Goal: Navigation & Orientation: Find specific page/section

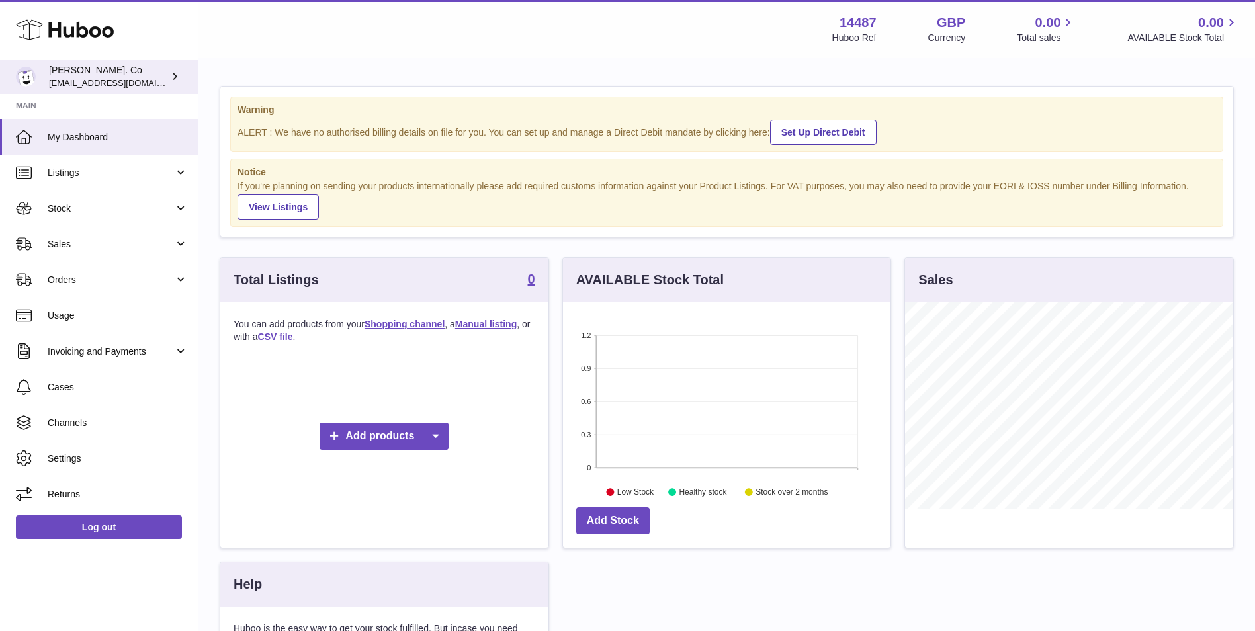
scroll to position [206, 327]
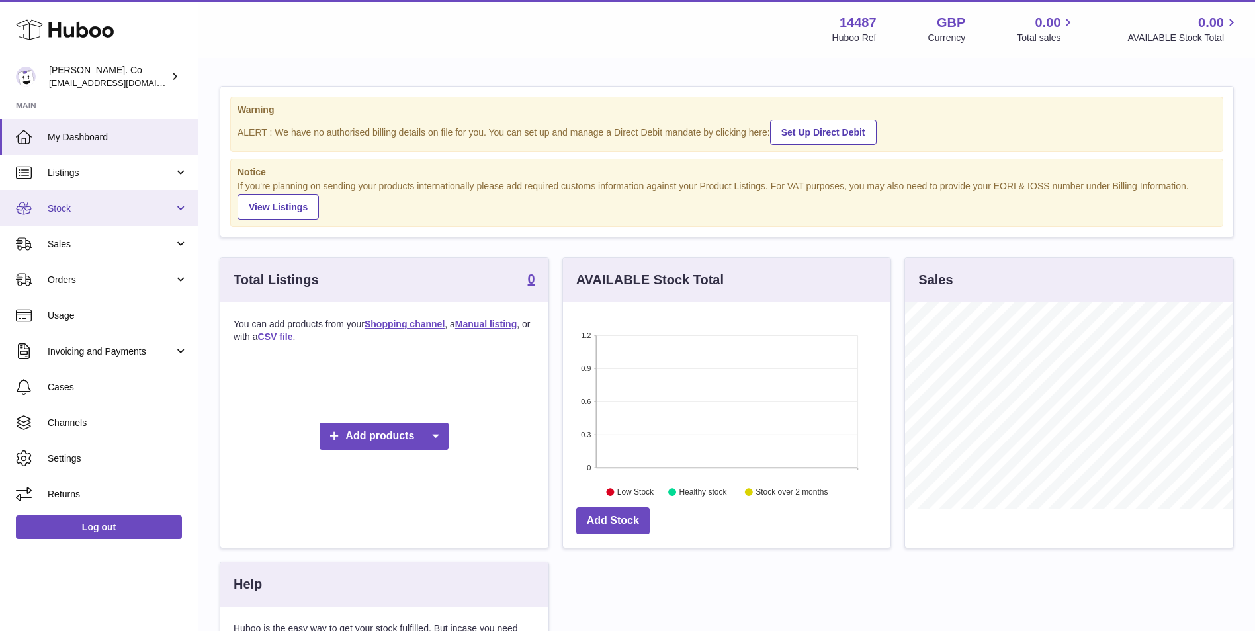
click at [123, 220] on link "Stock" at bounding box center [99, 208] width 198 height 36
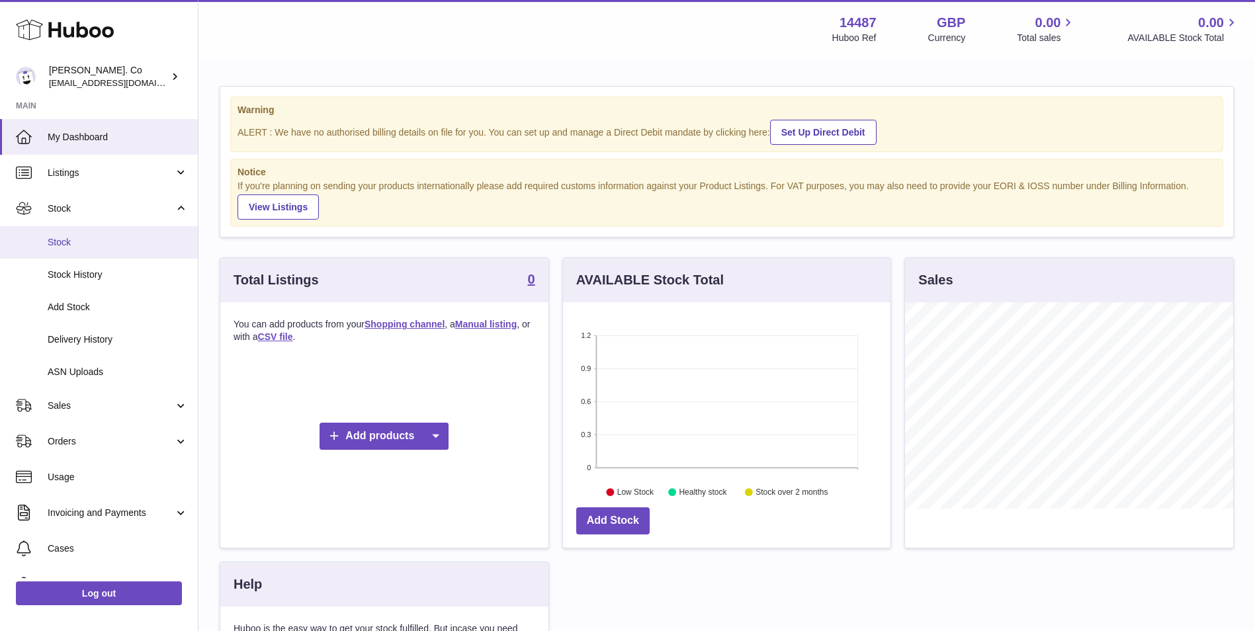
click at [141, 241] on span "Stock" at bounding box center [118, 242] width 140 height 13
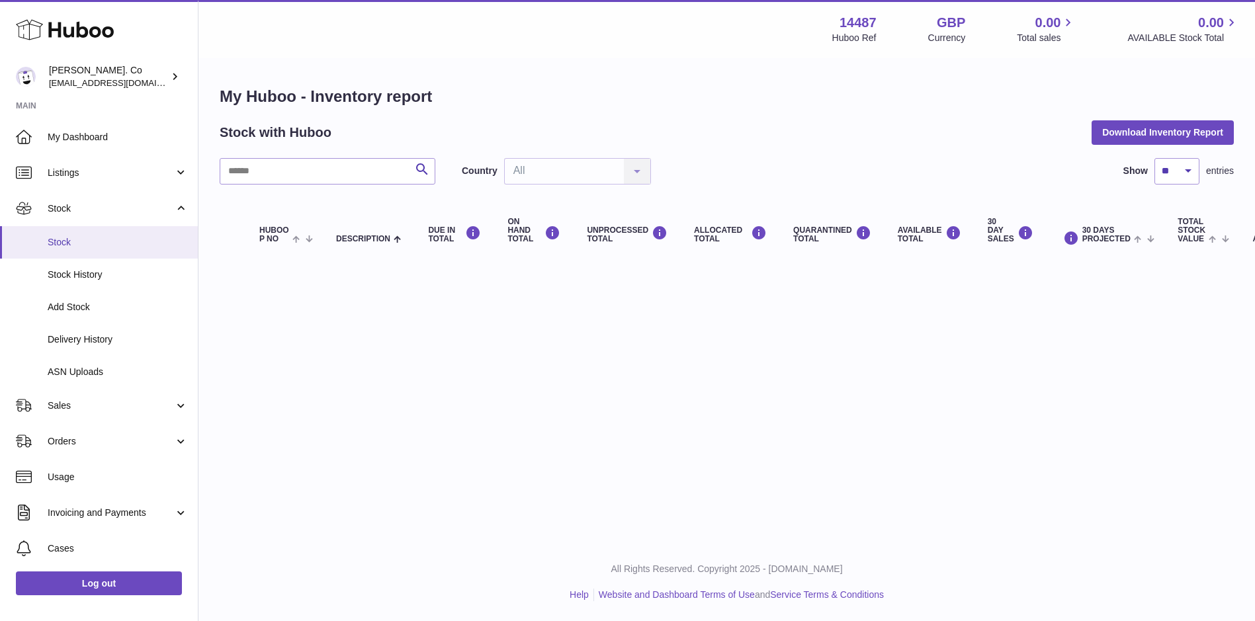
click at [135, 239] on span "Stock" at bounding box center [118, 242] width 140 height 13
click at [123, 181] on link "Listings" at bounding box center [99, 173] width 198 height 36
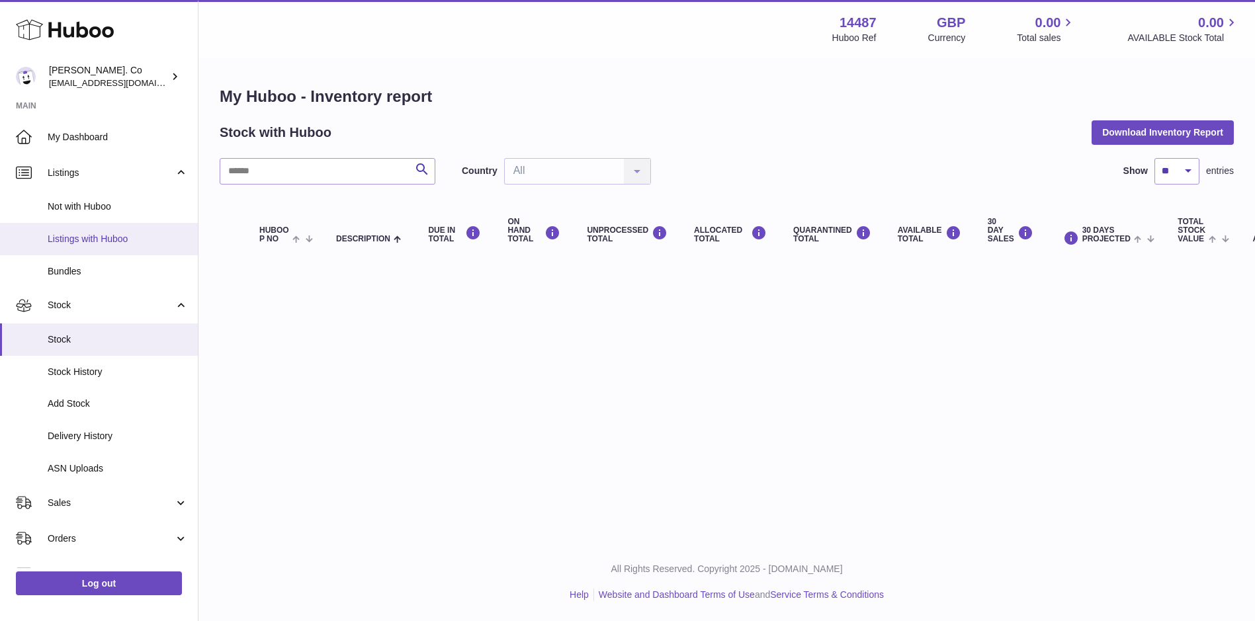
click at [134, 241] on span "Listings with Huboo" at bounding box center [118, 239] width 140 height 13
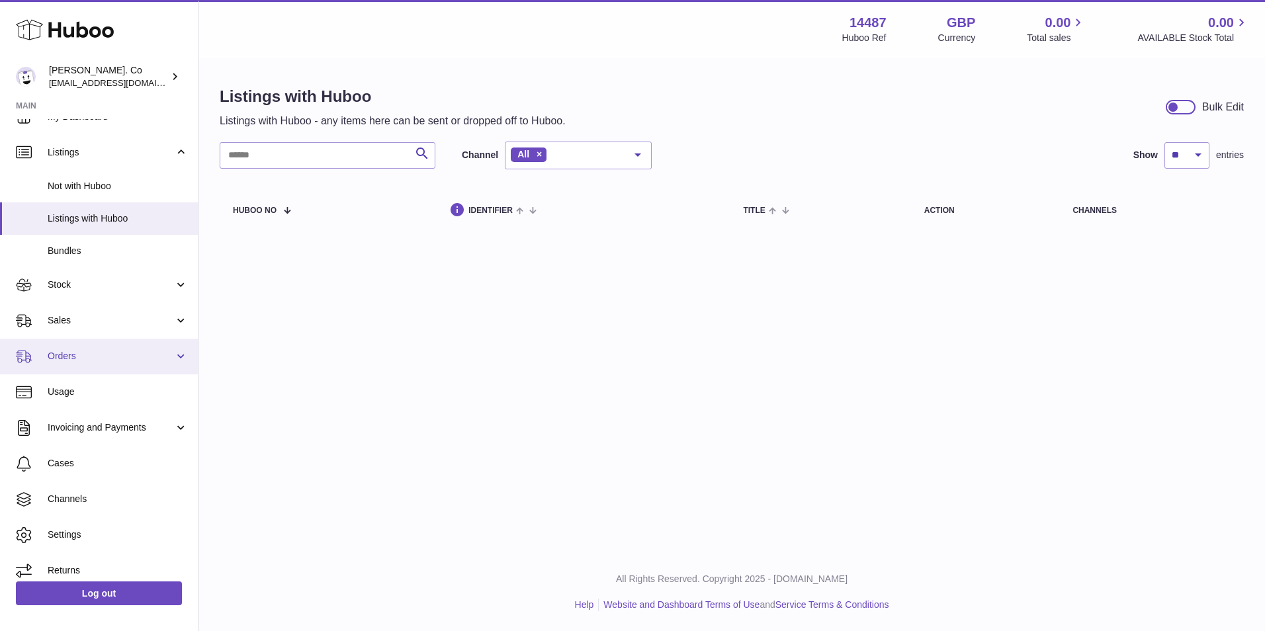
scroll to position [31, 0]
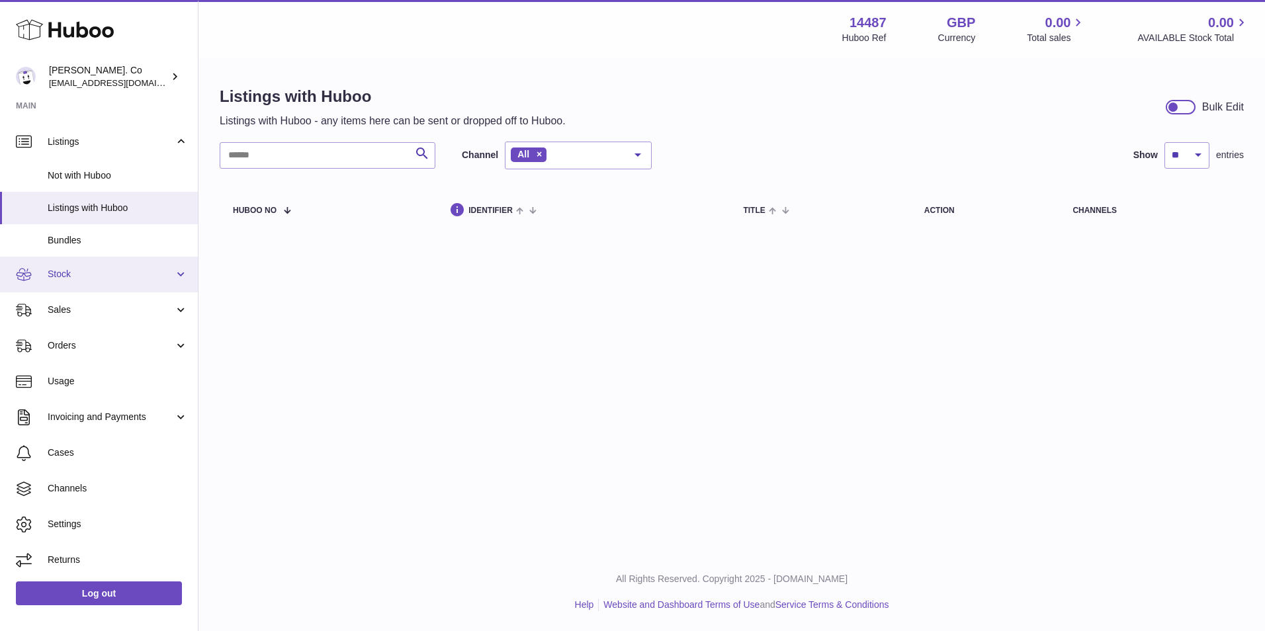
click at [91, 272] on span "Stock" at bounding box center [111, 274] width 126 height 13
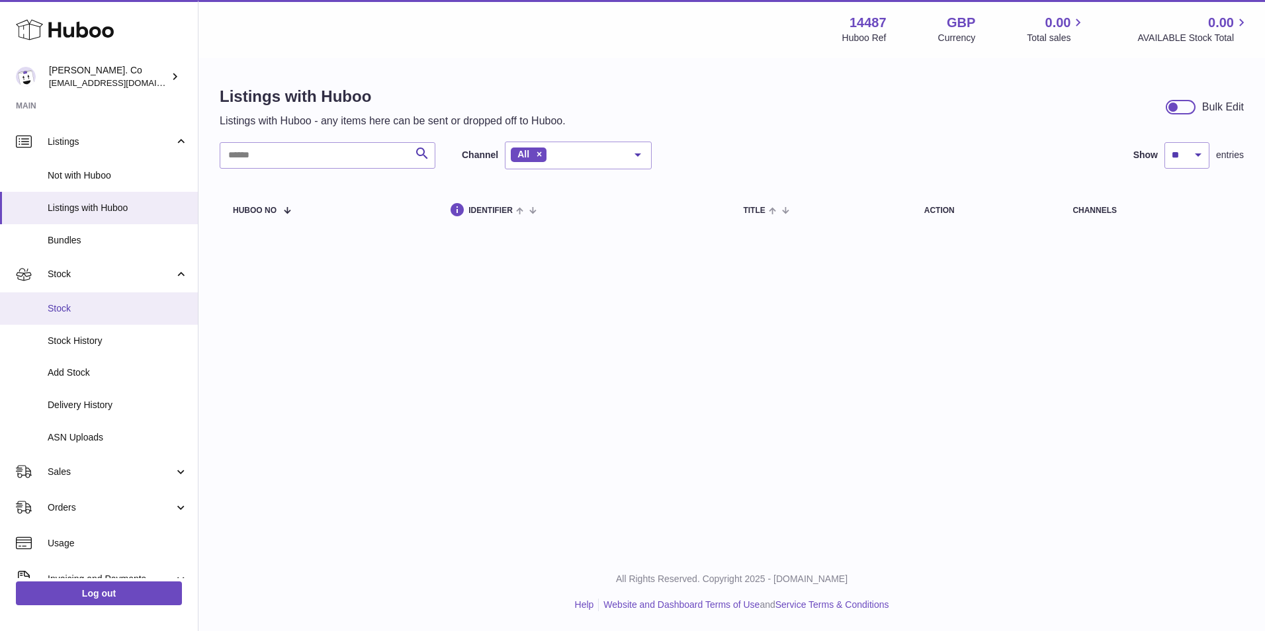
click at [97, 304] on span "Stock" at bounding box center [118, 308] width 140 height 13
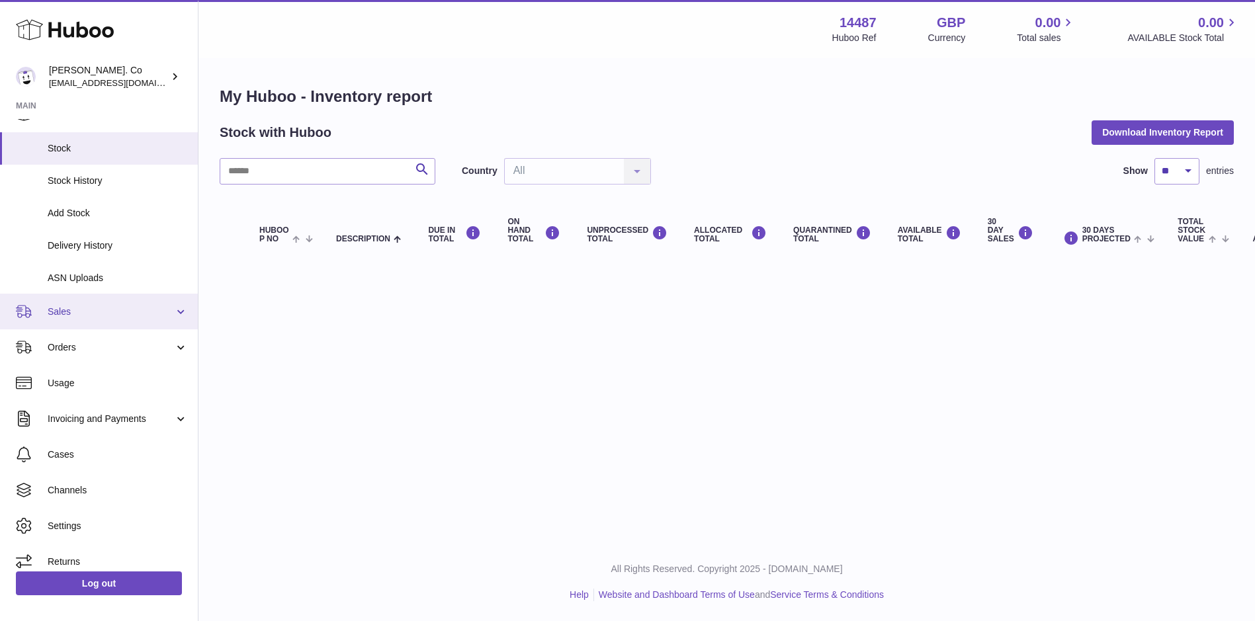
scroll to position [95, 0]
click at [104, 311] on span "Sales" at bounding box center [111, 310] width 126 height 13
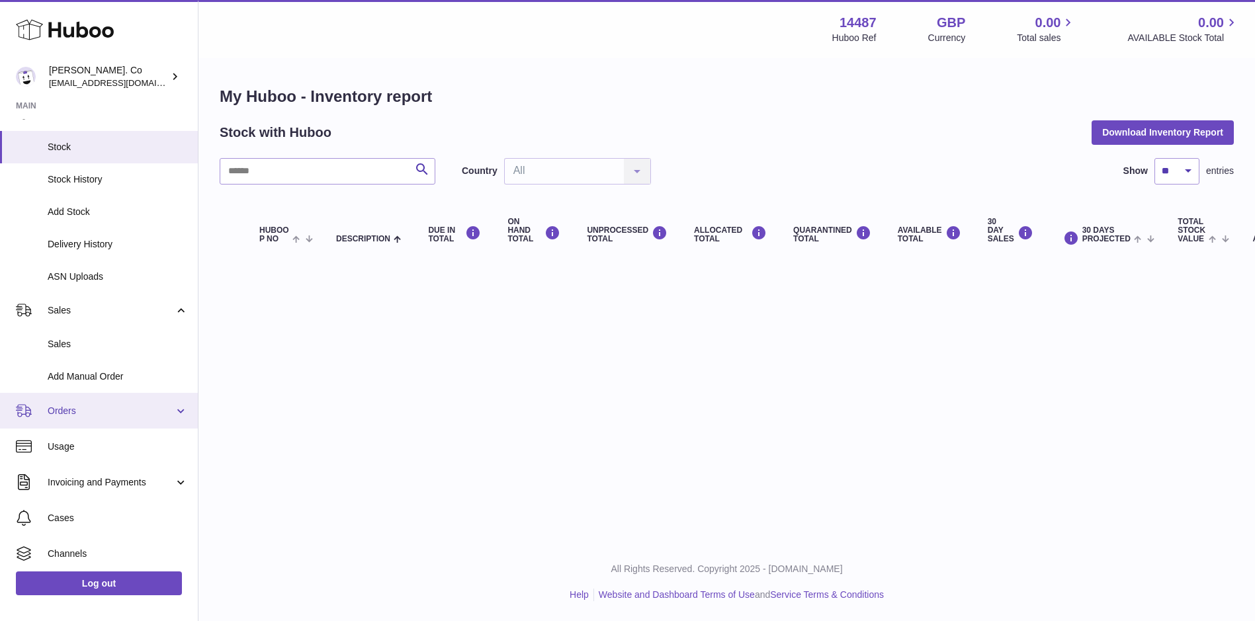
click at [129, 405] on span "Orders" at bounding box center [111, 411] width 126 height 13
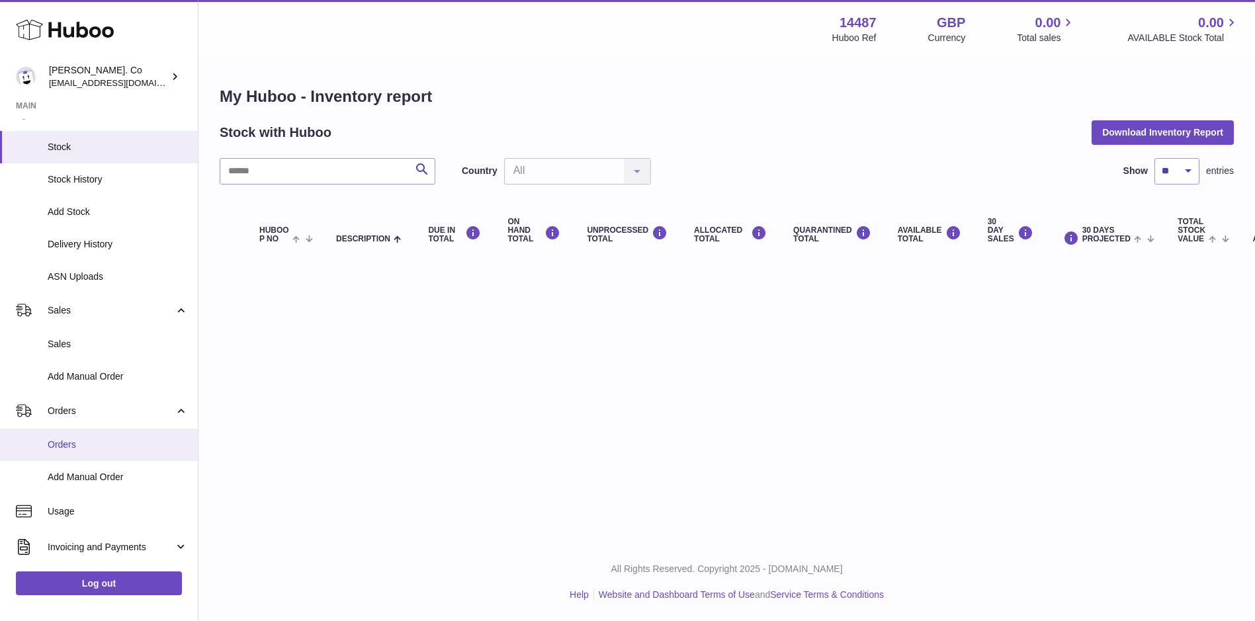
click at [138, 440] on span "Orders" at bounding box center [118, 444] width 140 height 13
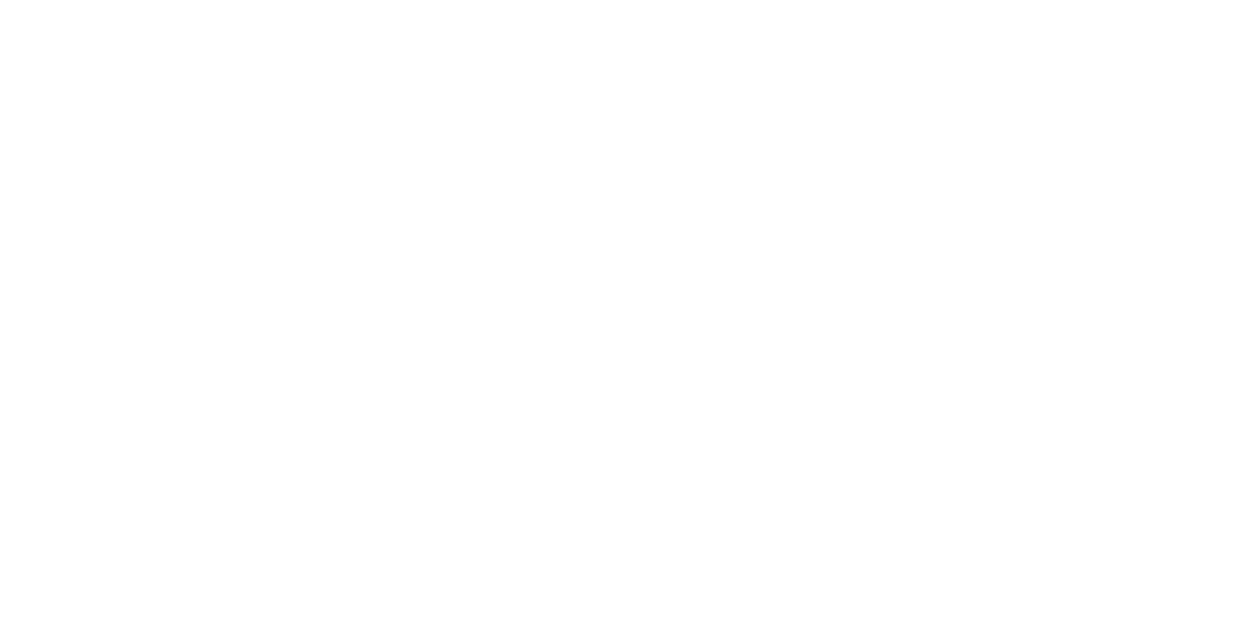
click at [138, 0] on html at bounding box center [627, 0] width 1255 height 0
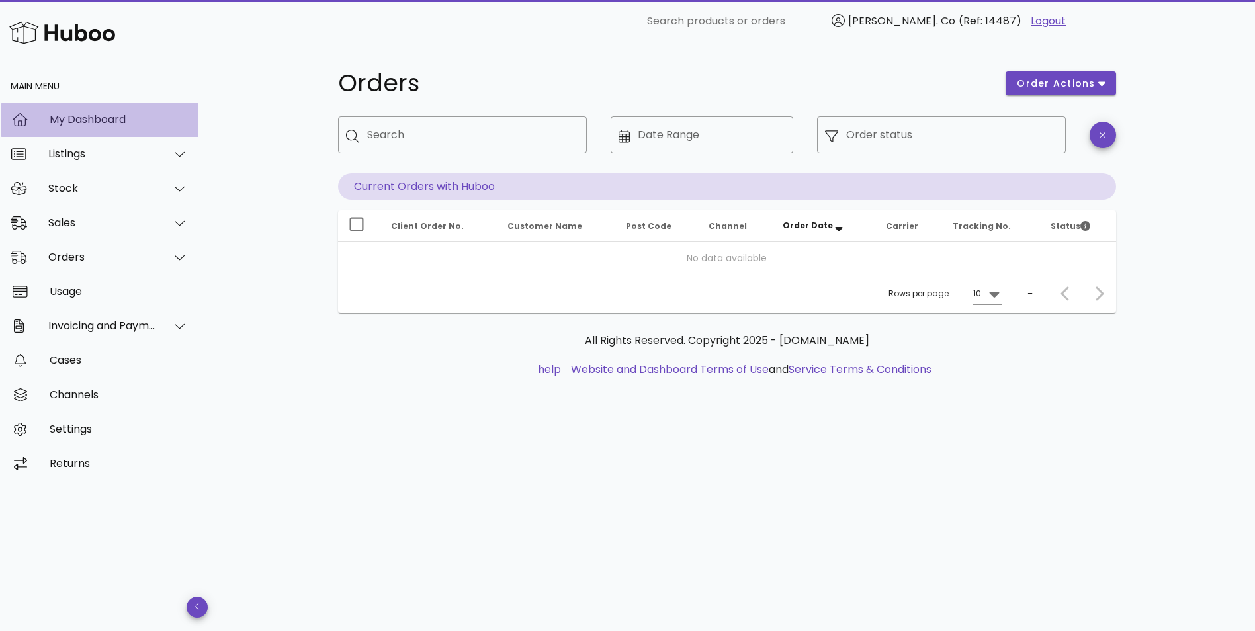
click at [66, 116] on div "My Dashboard" at bounding box center [119, 119] width 138 height 13
